Goal: Navigation & Orientation: Go to known website

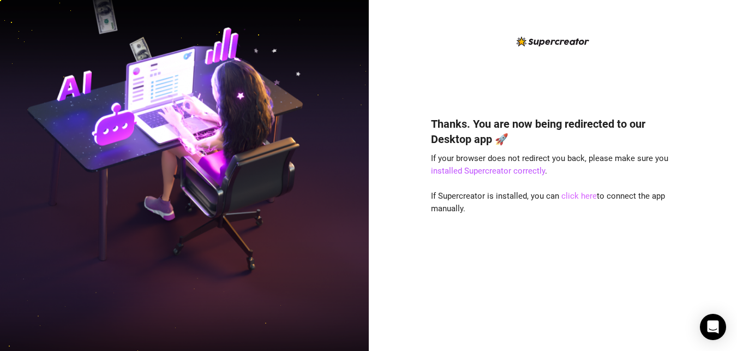
click at [577, 198] on link "click here" at bounding box center [579, 196] width 35 height 10
click at [581, 197] on link "click here" at bounding box center [579, 196] width 35 height 10
click at [580, 198] on link "click here" at bounding box center [579, 196] width 35 height 10
click at [574, 195] on link "click here" at bounding box center [579, 196] width 35 height 10
click at [576, 195] on link "click here" at bounding box center [579, 196] width 35 height 10
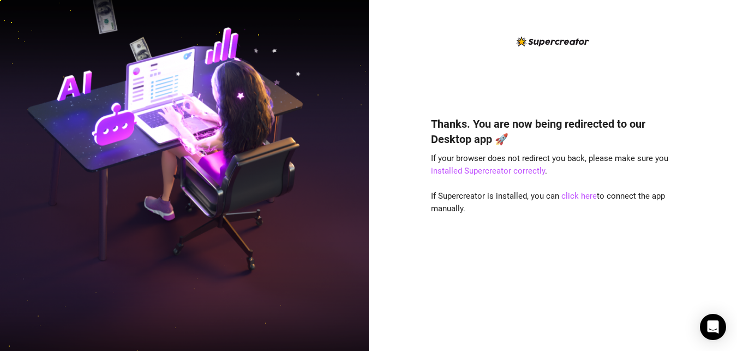
drag, startPoint x: 651, startPoint y: 97, endPoint x: 634, endPoint y: 95, distance: 17.5
click at [651, 97] on div "Thanks. You are now being redirected to our Desktop app 🚀 If your browser does …" at bounding box center [552, 184] width 243 height 299
click at [642, 150] on div "Thanks. You are now being redirected to our Desktop app 🚀 If your browser does …" at bounding box center [552, 218] width 243 height 232
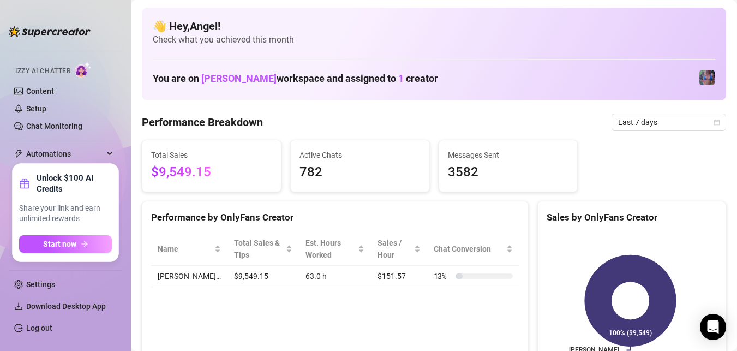
click at [582, 119] on div "Performance Breakdown Last 7 days" at bounding box center [434, 122] width 584 height 17
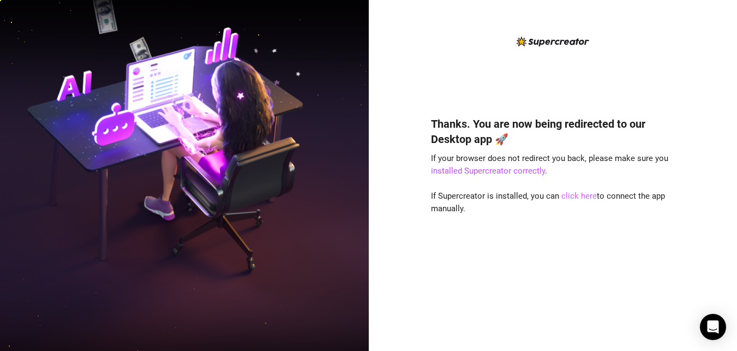
click at [580, 196] on link "click here" at bounding box center [579, 196] width 35 height 10
click at [581, 195] on link "click here" at bounding box center [579, 196] width 35 height 10
click at [683, 48] on div "Thanks. You are now being redirected to our Desktop app 🚀 If your browser does …" at bounding box center [553, 175] width 369 height 351
drag, startPoint x: 583, startPoint y: 196, endPoint x: 572, endPoint y: 198, distance: 11.0
click at [583, 196] on link "click here" at bounding box center [579, 196] width 35 height 10
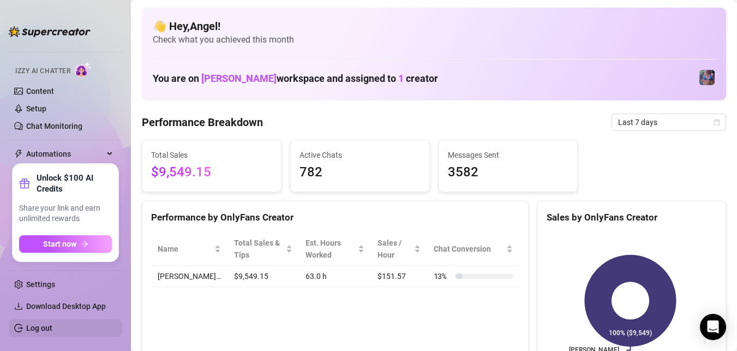
click at [39, 324] on link "Log out" at bounding box center [39, 328] width 26 height 9
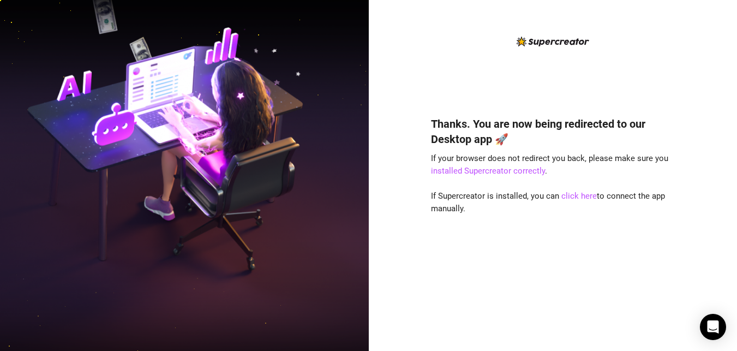
click at [633, 256] on div "Thanks. You are now being redirected to our Desktop app 🚀 If your browser does …" at bounding box center [552, 218] width 243 height 232
